Goal: Task Accomplishment & Management: Manage account settings

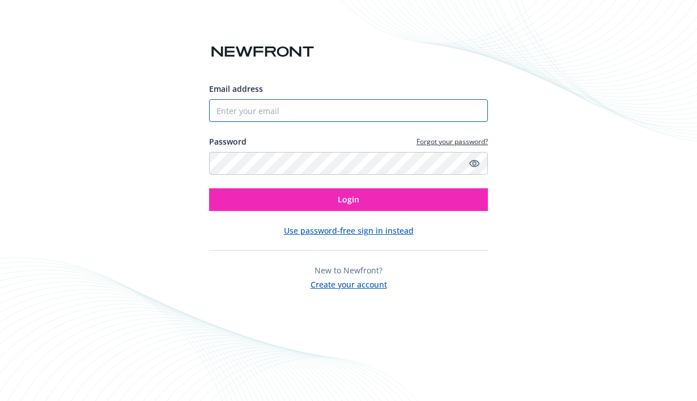
click at [300, 115] on input "Email address" at bounding box center [348, 110] width 279 height 23
paste input "vterheyden@5buckets.org"
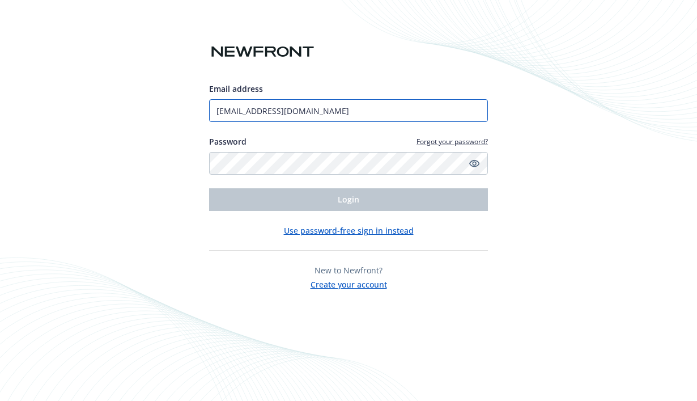
type input "vterheyden@5buckets.org"
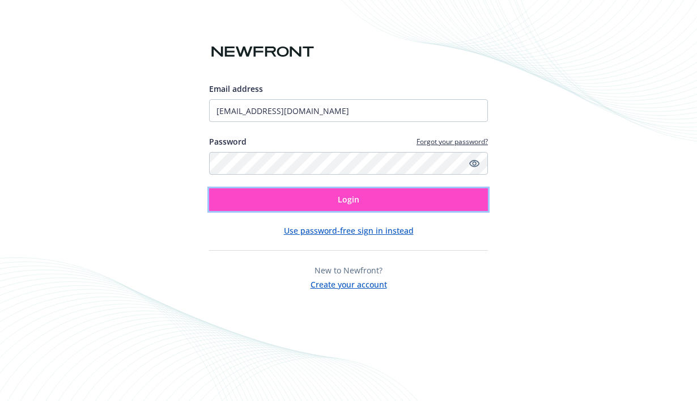
click at [270, 197] on button "Login" at bounding box center [348, 199] width 279 height 23
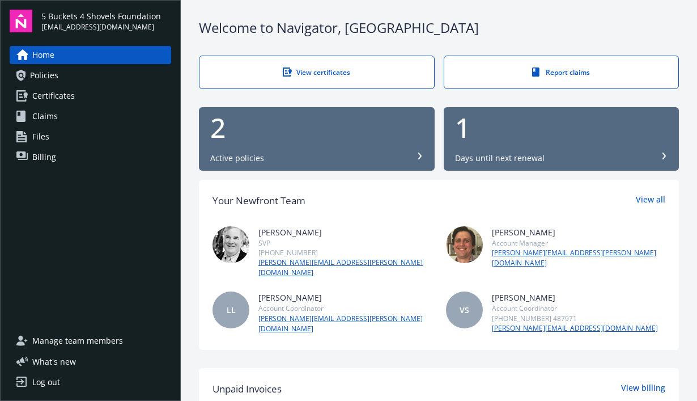
click at [503, 160] on div "Days until next renewal" at bounding box center [500, 158] width 90 height 11
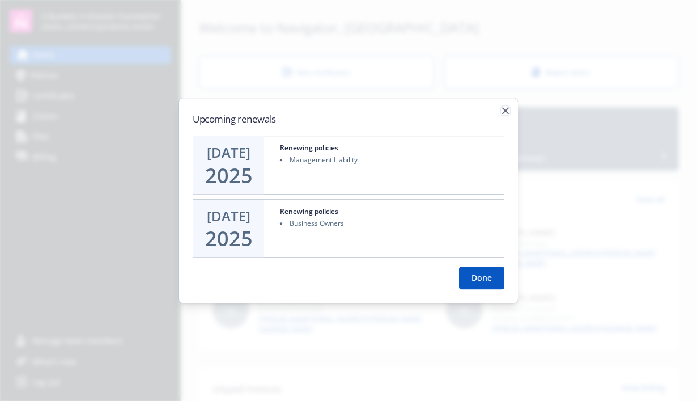
click at [503, 112] on icon "button" at bounding box center [505, 110] width 7 height 7
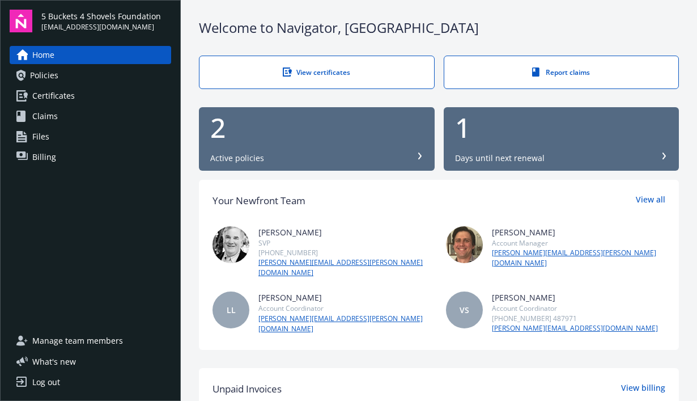
click at [552, 128] on div "1" at bounding box center [561, 127] width 213 height 27
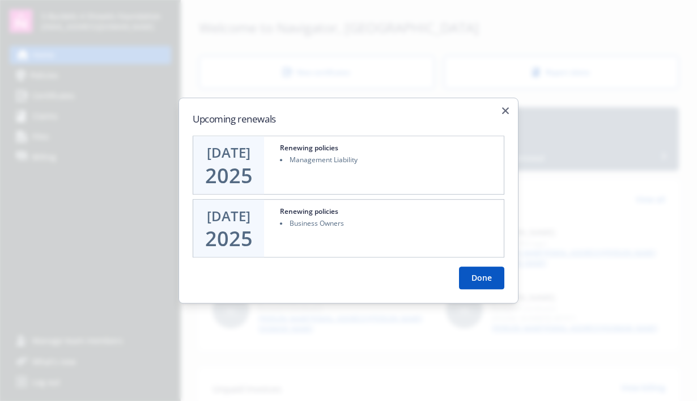
click at [359, 157] on li "Management Liability" at bounding box center [388, 160] width 217 height 10
click at [307, 162] on li "Management Liability" at bounding box center [388, 160] width 217 height 10
click at [468, 280] on button "Done" at bounding box center [481, 277] width 45 height 23
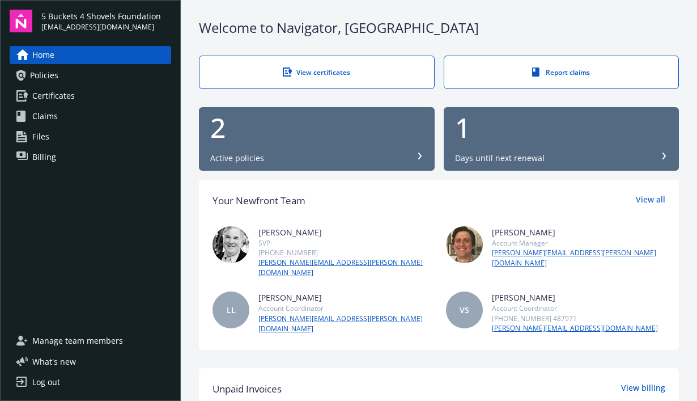
click at [82, 76] on link "Policies" at bounding box center [91, 75] width 162 height 18
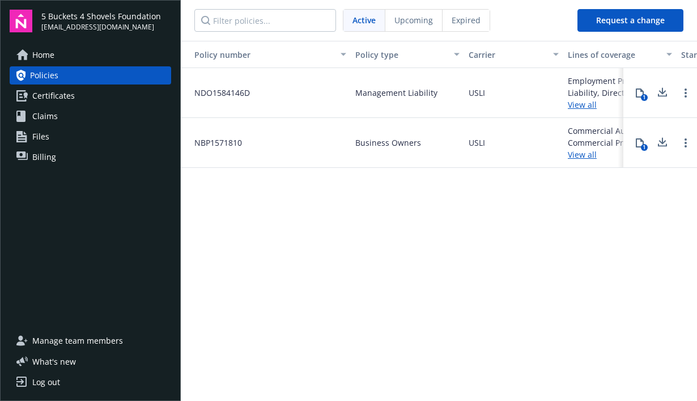
click at [85, 100] on link "Certificates" at bounding box center [91, 96] width 162 height 18
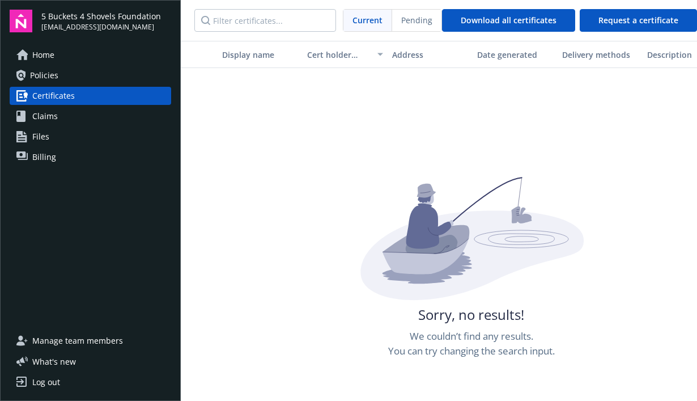
click at [87, 74] on link "Policies" at bounding box center [91, 75] width 162 height 18
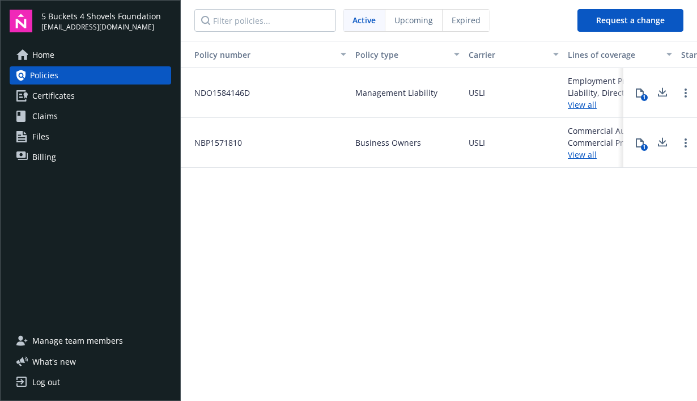
click at [74, 51] on link "Home" at bounding box center [91, 55] width 162 height 18
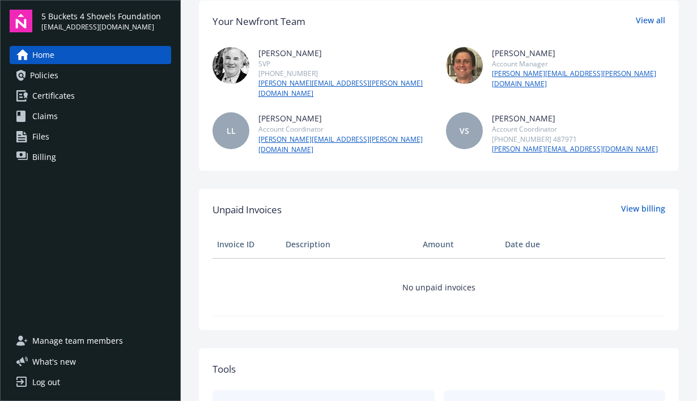
scroll to position [243, 0]
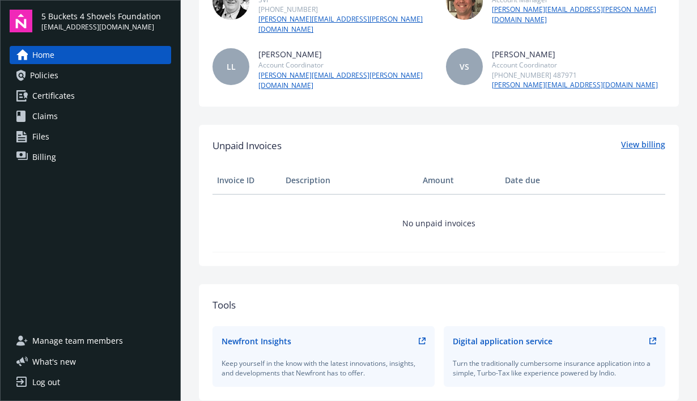
click at [643, 138] on link "View billing" at bounding box center [643, 145] width 44 height 15
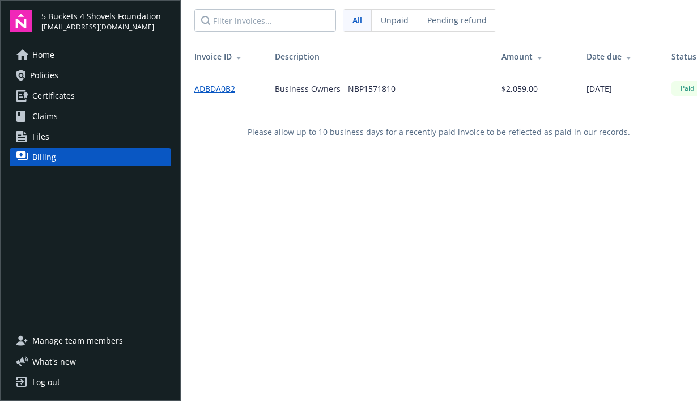
click at [66, 54] on link "Home" at bounding box center [91, 55] width 162 height 18
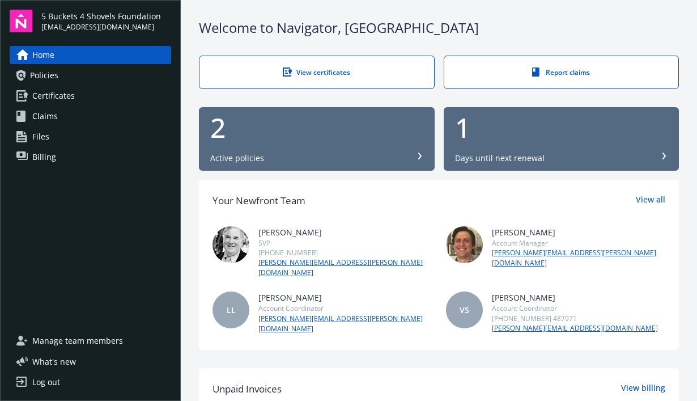
click at [544, 154] on div "Days until next renewal" at bounding box center [561, 158] width 213 height 11
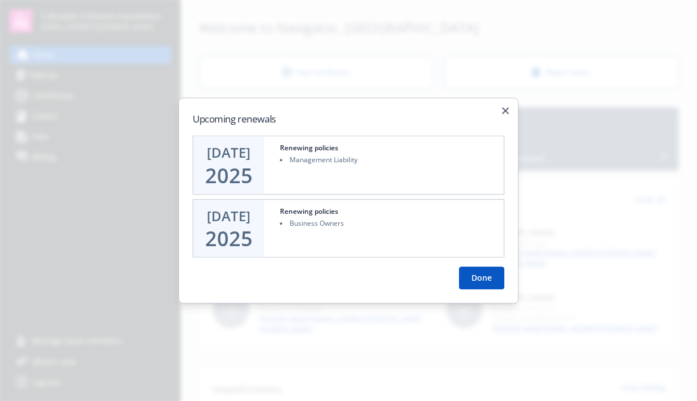
click at [421, 184] on div "Renewing policies Management Liability" at bounding box center [388, 165] width 231 height 58
click at [506, 112] on icon "button" at bounding box center [505, 110] width 7 height 7
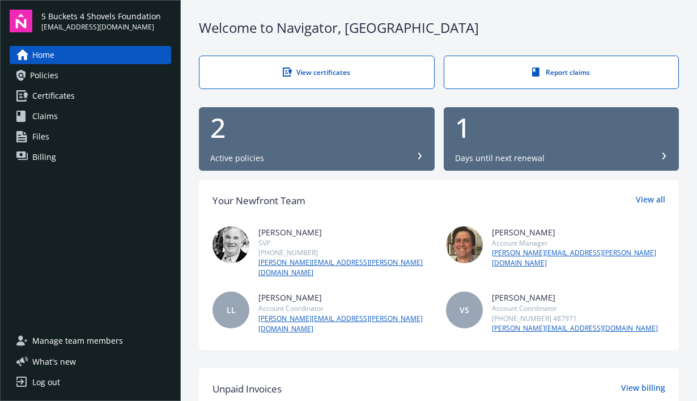
click at [502, 134] on div "1" at bounding box center [561, 127] width 213 height 27
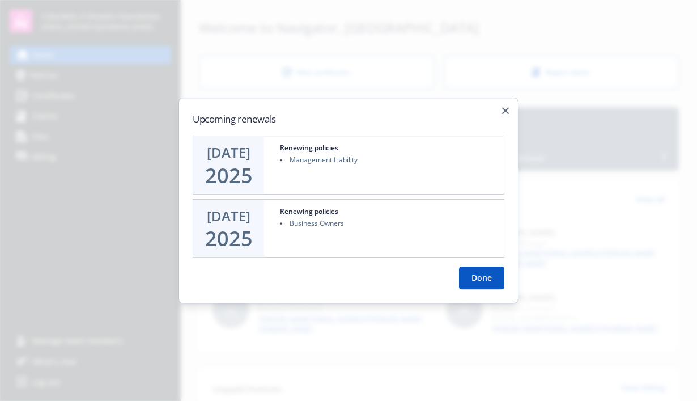
click at [339, 147] on div "Renewing policies" at bounding box center [388, 149] width 217 height 12
click at [509, 111] on icon "button" at bounding box center [505, 110] width 7 height 7
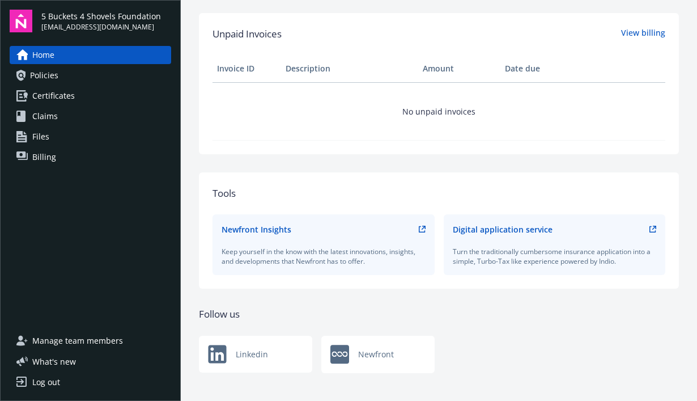
scroll to position [354, 0]
click at [46, 154] on span "Billing" at bounding box center [44, 157] width 24 height 18
